Goal: Task Accomplishment & Management: Manage account settings

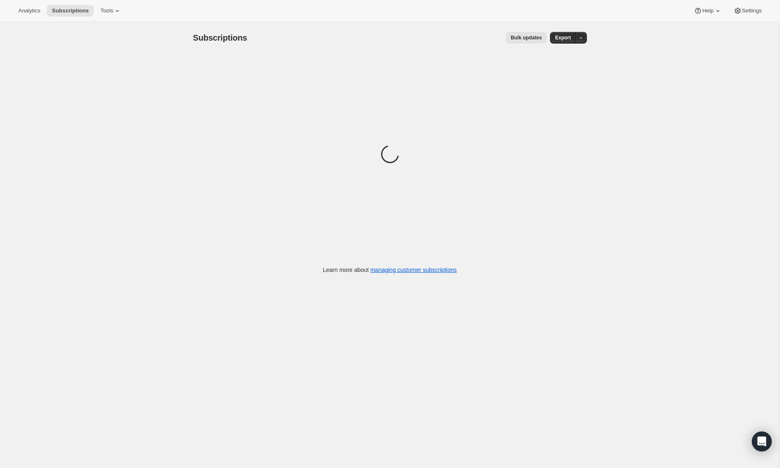
scroll to position [6, 0]
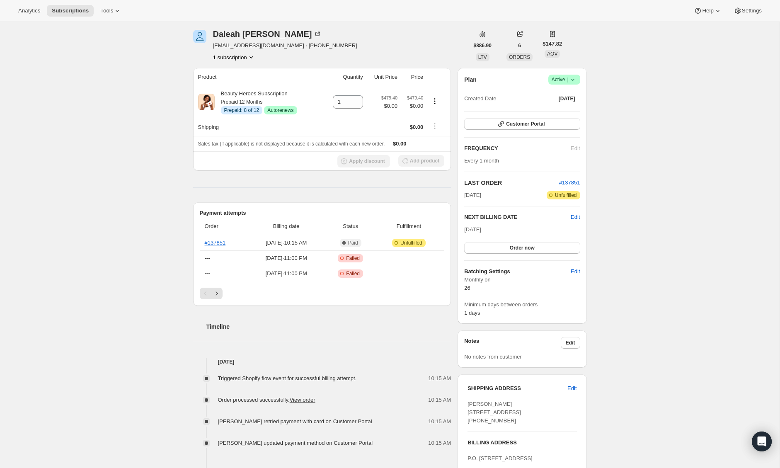
scroll to position [9, 0]
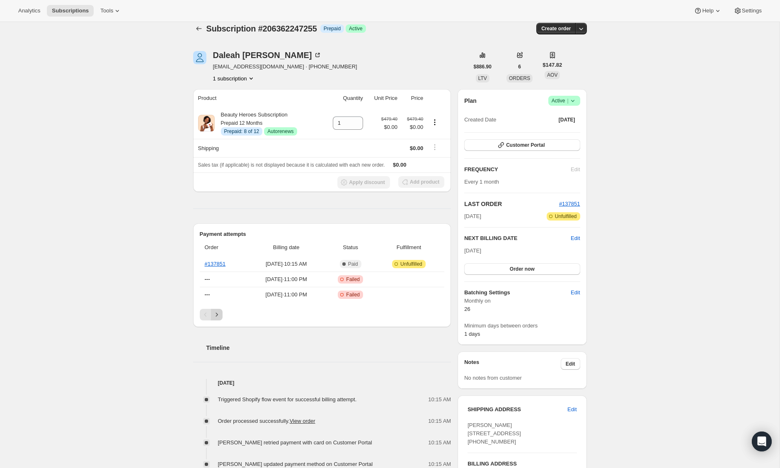
click at [215, 317] on icon "Next" at bounding box center [217, 315] width 8 height 8
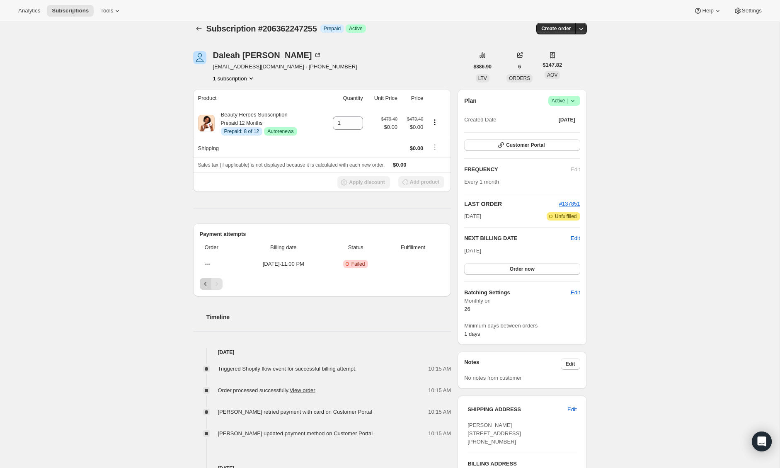
click at [207, 286] on icon "Previous" at bounding box center [205, 284] width 8 height 8
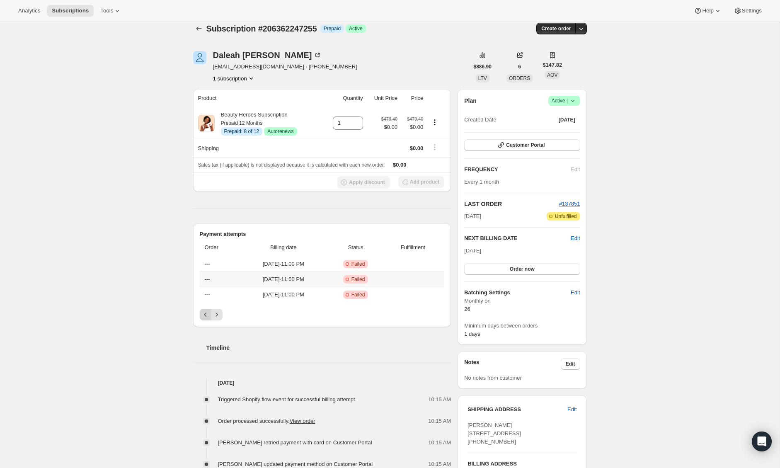
click at [207, 286] on th "---" at bounding box center [220, 279] width 40 height 15
click at [206, 313] on icon "Previous" at bounding box center [205, 315] width 8 height 8
click at [206, 313] on div "Pagination" at bounding box center [206, 315] width 12 height 12
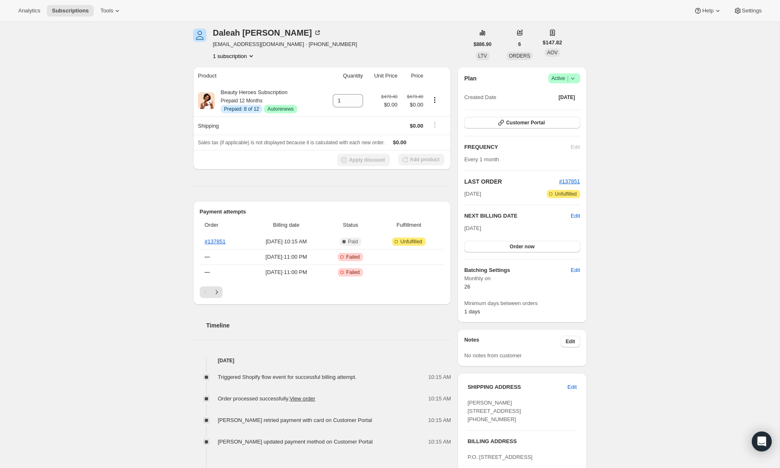
scroll to position [37, 0]
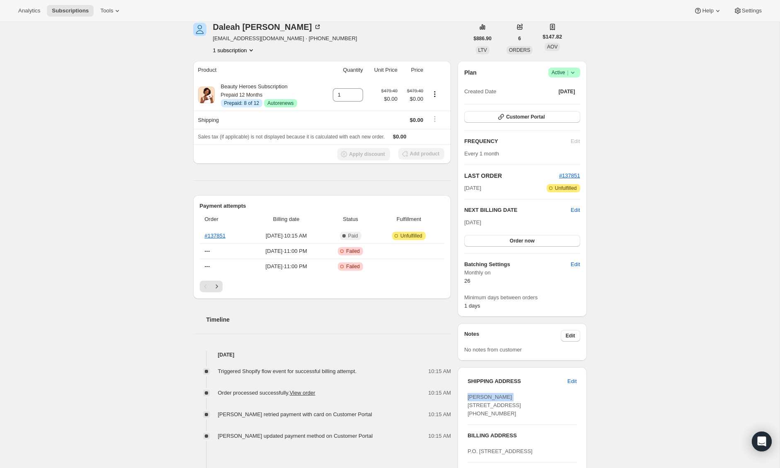
drag, startPoint x: 514, startPoint y: 397, endPoint x: 461, endPoint y: 398, distance: 53.5
click at [461, 398] on div "SHIPPING ADDRESS Edit Daleah Osborne P.O BOX 174 Fremont MO, 63941 United State…" at bounding box center [522, 439] width 129 height 145
copy span "Daleah Osborne"
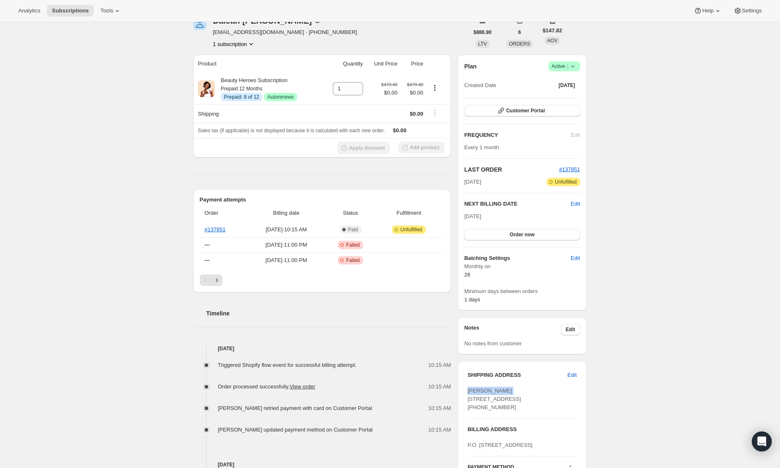
scroll to position [44, 0]
click at [636, 383] on div "Subscription #206362247255. This page is ready Subscription #206362247255 Info …" at bounding box center [390, 350] width 780 height 745
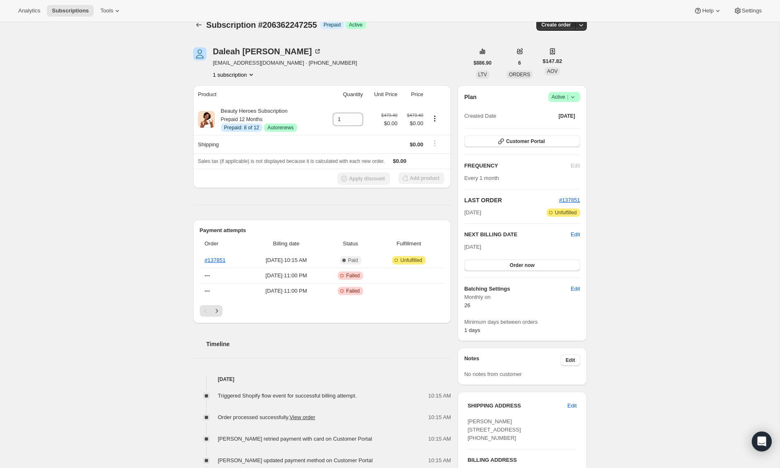
scroll to position [0, 0]
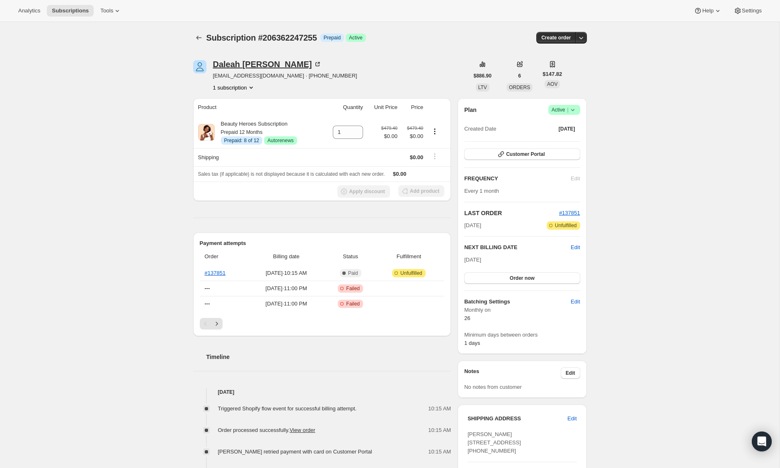
click at [253, 61] on div "Daleah Osborne" at bounding box center [267, 64] width 109 height 8
click at [518, 276] on span "Order now" at bounding box center [522, 278] width 25 height 7
click at [518, 276] on span "Click to confirm" at bounding box center [522, 278] width 38 height 7
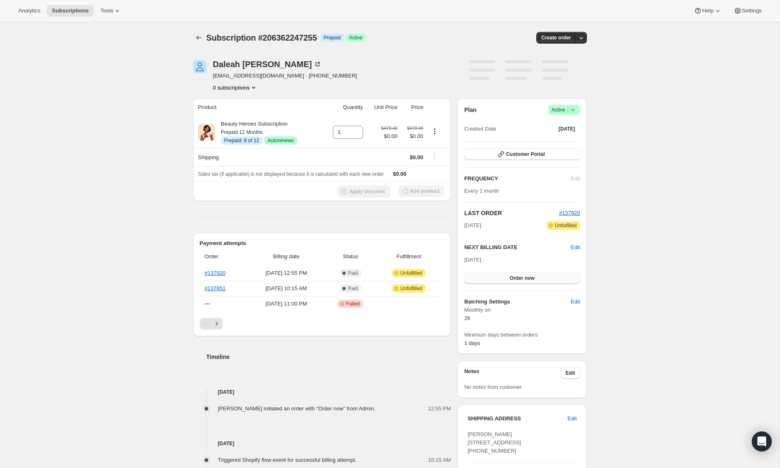
click at [538, 281] on button "Order now" at bounding box center [522, 278] width 116 height 12
click at [490, 280] on button "Click to confirm" at bounding box center [522, 278] width 116 height 12
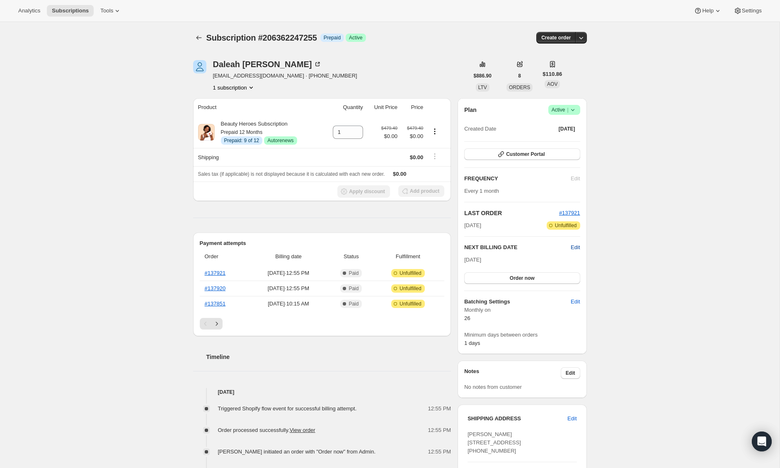
click at [574, 249] on span "Edit" at bounding box center [575, 247] width 9 height 8
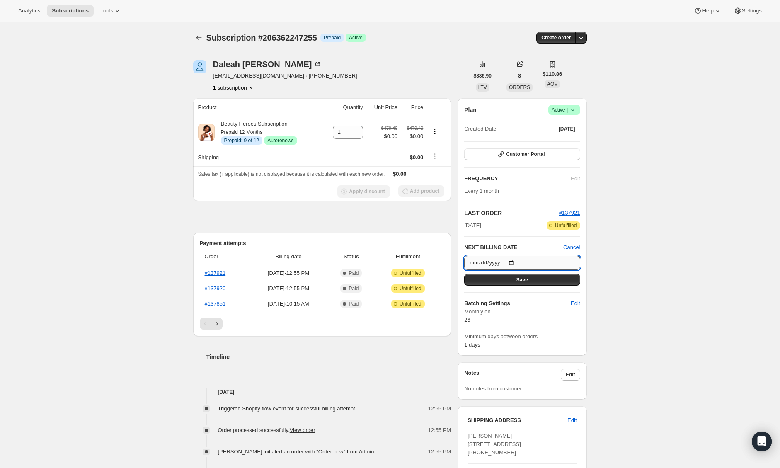
click at [514, 262] on input "[DATE]" at bounding box center [522, 263] width 116 height 14
type input "[DATE]"
click at [630, 313] on div "Subscription #206362247255. This page is ready Subscription #206362247255 Info …" at bounding box center [390, 422] width 780 height 801
click at [524, 281] on span "Save" at bounding box center [523, 280] width 12 height 7
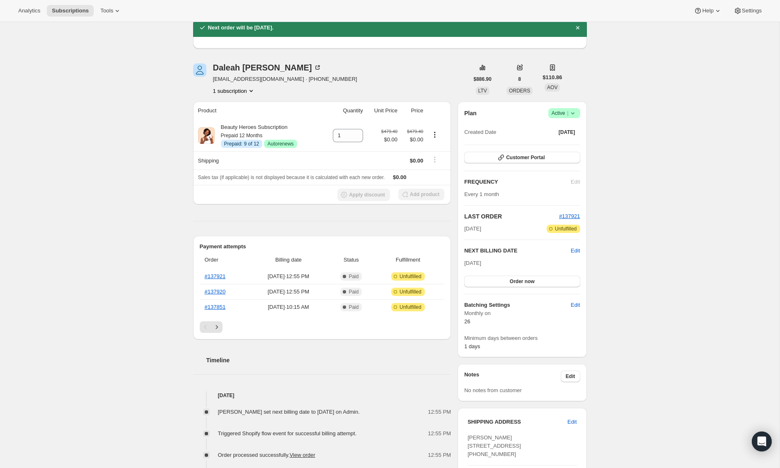
scroll to position [35, 0]
click at [208, 332] on div "Payment attempts Order Billing date Status Fulfillment #137921 [DATE] · 12:55 P…" at bounding box center [322, 287] width 258 height 104
click at [214, 330] on icon "Next" at bounding box center [217, 327] width 8 height 8
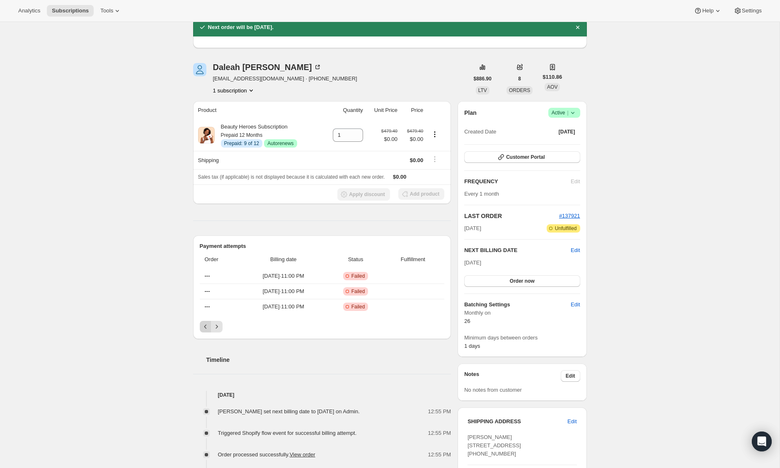
click at [204, 326] on icon "Previous" at bounding box center [205, 327] width 8 height 8
click at [521, 158] on span "Customer Portal" at bounding box center [525, 157] width 39 height 7
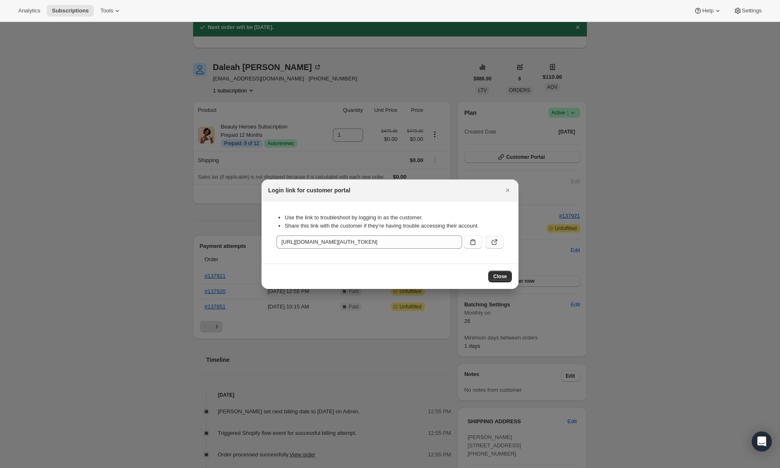
click at [493, 241] on icon ":r42:" at bounding box center [494, 242] width 8 height 8
click at [496, 243] on icon ":r42:" at bounding box center [494, 242] width 5 height 5
click at [507, 190] on icon "Close" at bounding box center [507, 190] width 3 height 3
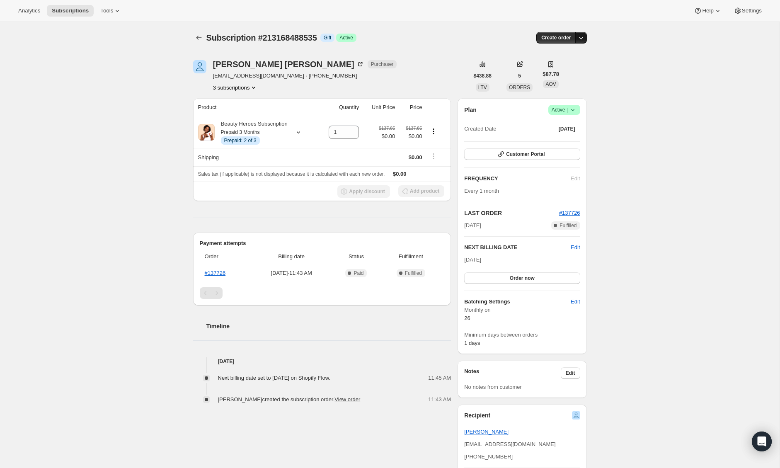
click at [583, 39] on icon "button" at bounding box center [581, 38] width 8 height 8
click at [604, 72] on div "Subscription #213168488535. This page is ready Subscription #213168488535 Info …" at bounding box center [390, 340] width 780 height 636
